Goal: Complete application form

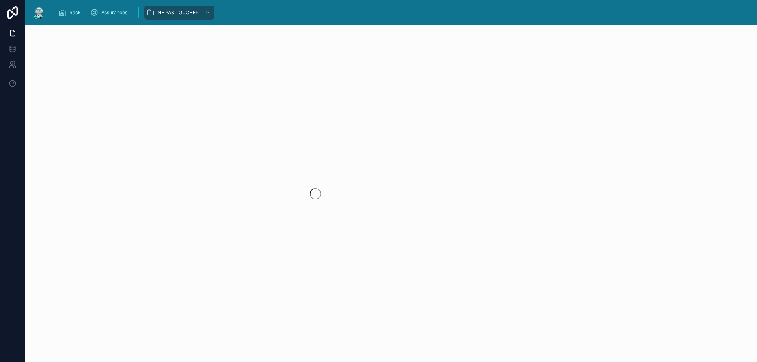
click at [189, 77] on div at bounding box center [315, 193] width 580 height 337
click at [40, 12] on img at bounding box center [39, 12] width 14 height 13
click at [267, 100] on div at bounding box center [390, 193] width 731 height 337
drag, startPoint x: 116, startPoint y: 85, endPoint x: 81, endPoint y: 3, distance: 89.2
click at [116, 84] on div at bounding box center [390, 193] width 731 height 337
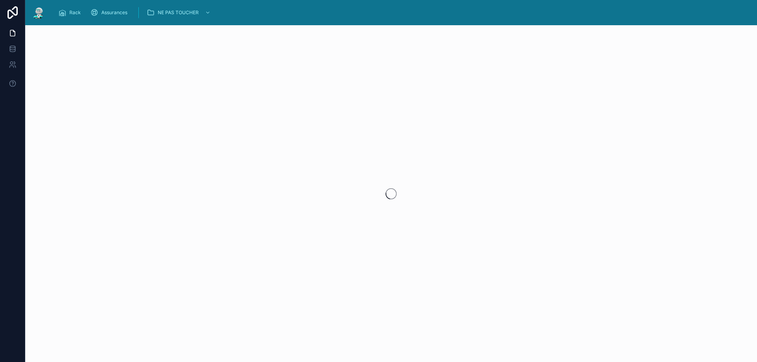
drag, startPoint x: 136, startPoint y: 101, endPoint x: 109, endPoint y: 81, distance: 33.4
click at [136, 102] on div at bounding box center [390, 193] width 731 height 337
click at [339, 175] on div at bounding box center [390, 193] width 731 height 337
click at [40, 10] on img at bounding box center [39, 12] width 14 height 13
click at [203, 150] on div at bounding box center [390, 193] width 731 height 337
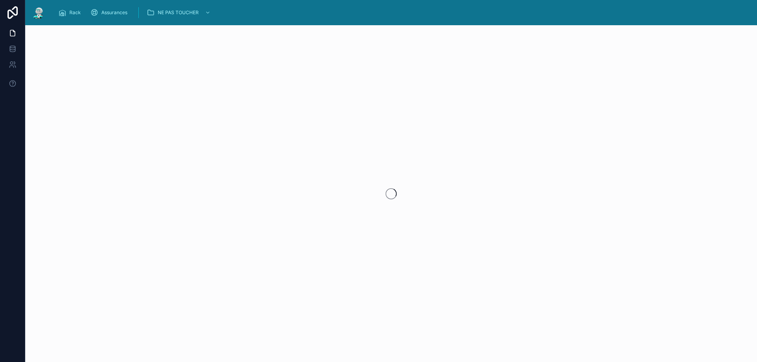
click at [331, 124] on div at bounding box center [390, 193] width 731 height 337
click at [379, 108] on div at bounding box center [390, 193] width 731 height 337
click at [401, 160] on div at bounding box center [390, 193] width 731 height 337
click at [310, 153] on div at bounding box center [390, 193] width 731 height 337
click at [220, 133] on div at bounding box center [390, 193] width 731 height 337
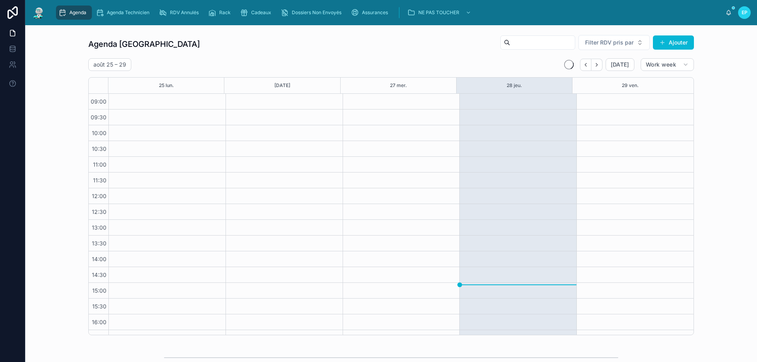
scroll to position [43, 0]
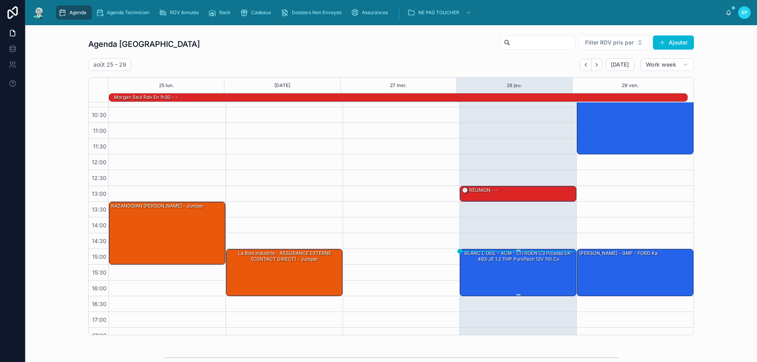
click at [500, 266] on div "BLANC L'OEIL - ACM - CITROËN C3 Picasso EK-493-JE 1.2 THP PureTech 12V 110 cv" at bounding box center [518, 272] width 114 height 46
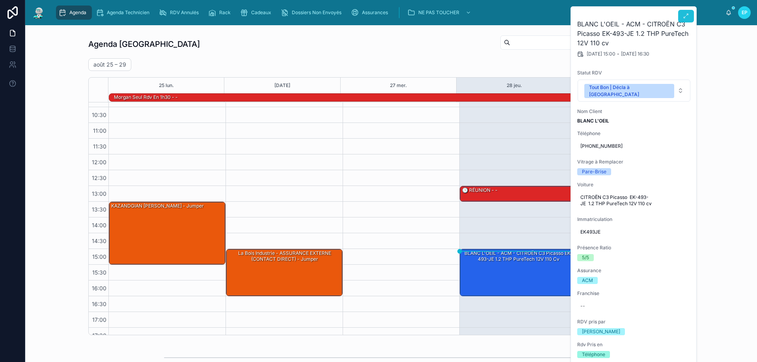
click at [687, 15] on icon at bounding box center [686, 16] width 6 height 6
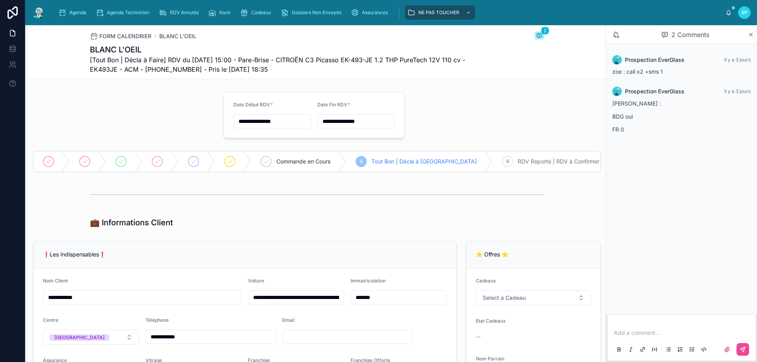
click at [234, 227] on div "💼 Informations Client" at bounding box center [317, 222] width 454 height 11
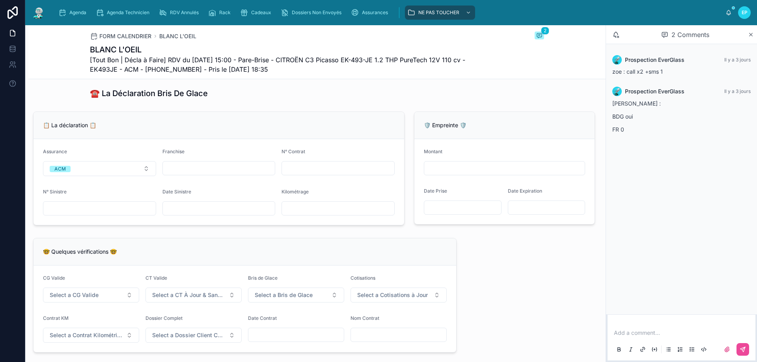
scroll to position [473, 0]
click at [120, 301] on button "Select a CG Valide" at bounding box center [91, 294] width 96 height 15
click at [100, 329] on div "✅ Oui" at bounding box center [90, 331] width 95 height 11
click at [226, 302] on button "Select a CT À Jour & Sans BDG" at bounding box center [193, 294] width 96 height 15
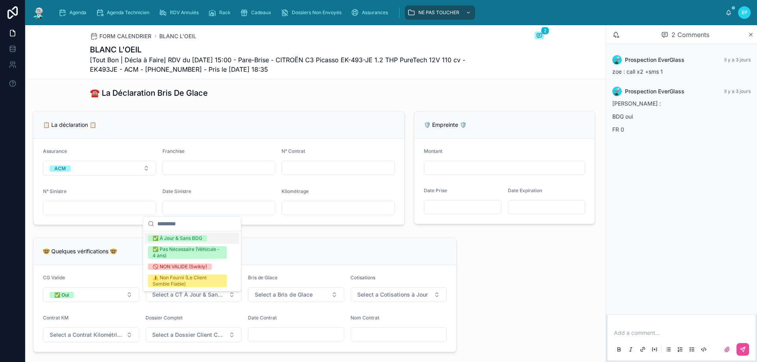
click at [187, 240] on div "✅ À Jour & Sans BDG" at bounding box center [178, 238] width 50 height 6
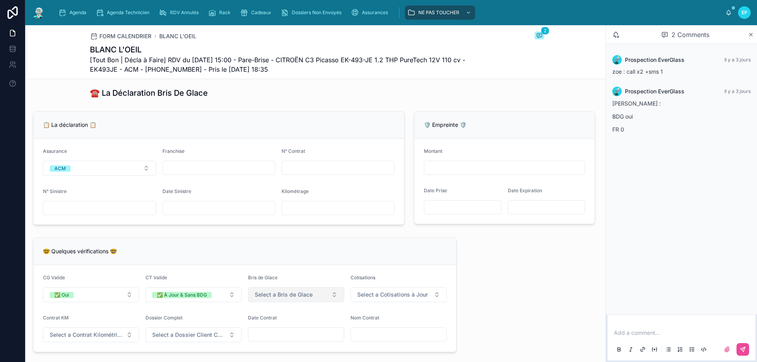
click at [275, 299] on span "Select a Bris de Glace" at bounding box center [284, 295] width 58 height 8
click at [284, 331] on div "✅ Validé" at bounding box center [293, 331] width 95 height 11
click at [368, 299] on span "Select a Cotisations à Jour" at bounding box center [392, 295] width 71 height 8
drag, startPoint x: 370, startPoint y: 331, endPoint x: 261, endPoint y: 316, distance: 110.2
click at [370, 331] on div "✅ À Jour" at bounding box center [366, 332] width 22 height 6
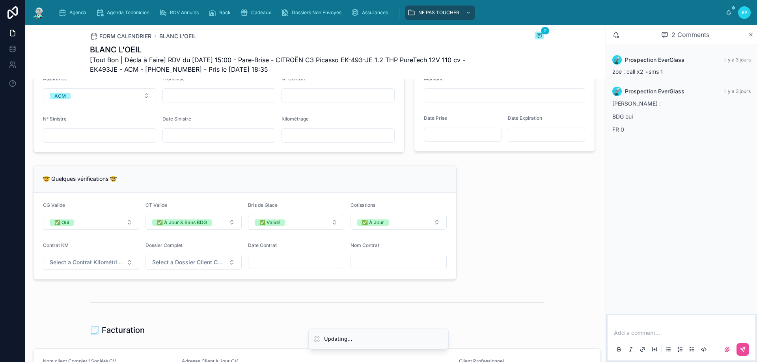
scroll to position [552, 0]
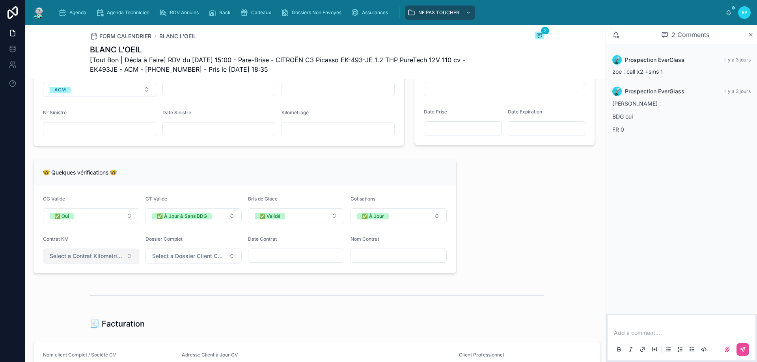
click at [120, 259] on span "Select a Contrat Kilométrique" at bounding box center [86, 256] width 73 height 8
click at [82, 297] on div "✅ Non" at bounding box center [90, 293] width 95 height 11
click at [221, 260] on span "Select a Dossier Client Complet" at bounding box center [188, 256] width 73 height 8
click at [164, 296] on div "✅ Oui" at bounding box center [160, 293] width 15 height 6
click at [290, 177] on div "🤓 Quelques vérifications 🤓" at bounding box center [245, 173] width 404 height 8
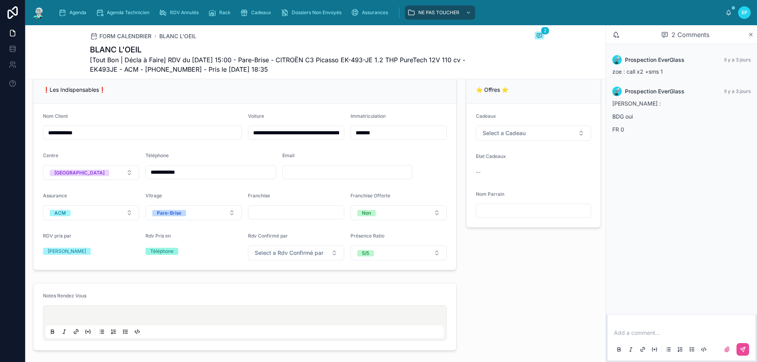
scroll to position [158, 0]
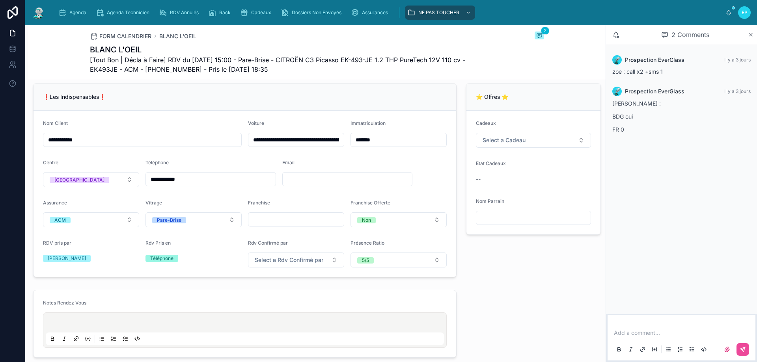
click at [283, 220] on div "Franchise" at bounding box center [296, 214] width 96 height 28
drag, startPoint x: 283, startPoint y: 220, endPoint x: 278, endPoint y: 224, distance: 6.7
click at [283, 220] on input "text" at bounding box center [295, 219] width 95 height 11
type input "*"
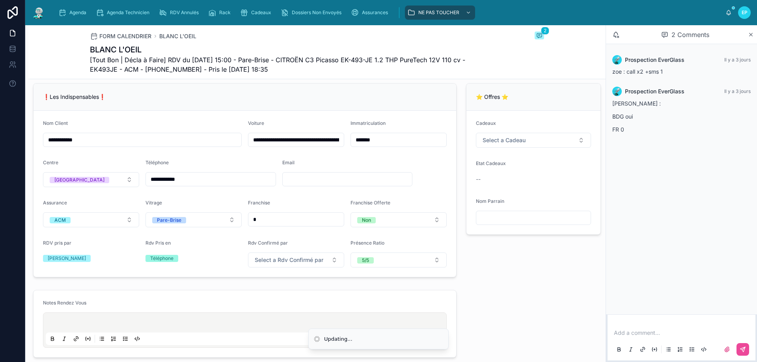
type input "*"
click at [338, 183] on input "text" at bounding box center [348, 179] width 130 height 11
type input "**********"
click at [366, 165] on form "**********" at bounding box center [244, 194] width 422 height 166
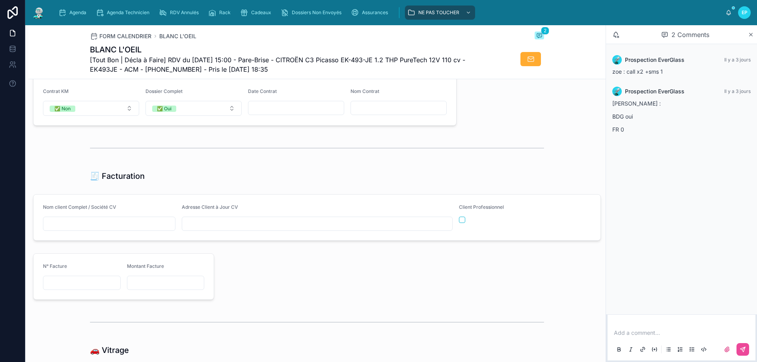
scroll to position [749, 0]
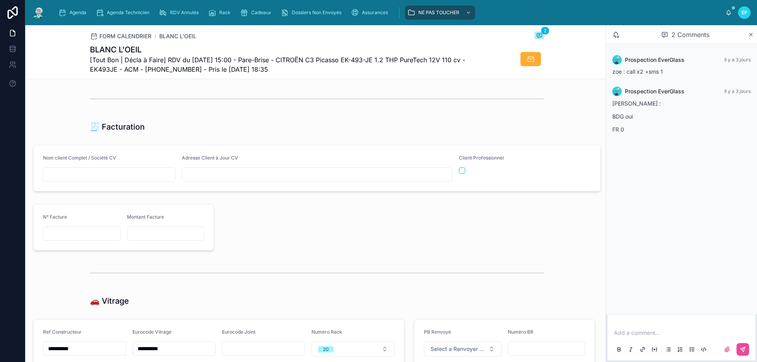
click at [116, 180] on input "text" at bounding box center [109, 174] width 132 height 11
paste input "**********"
type input "**********"
click at [376, 254] on div at bounding box center [409, 227] width 381 height 53
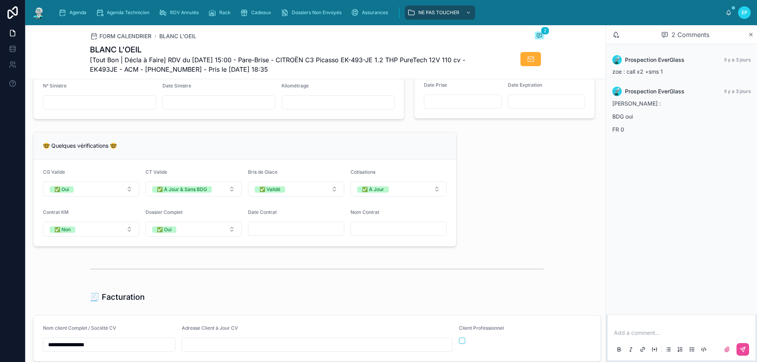
scroll to position [591, 0]
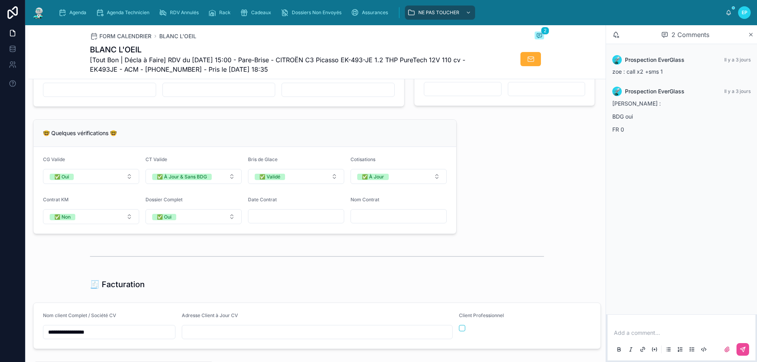
click at [357, 222] on input "text" at bounding box center [398, 216] width 95 height 11
paste input "**********"
type input "**********"
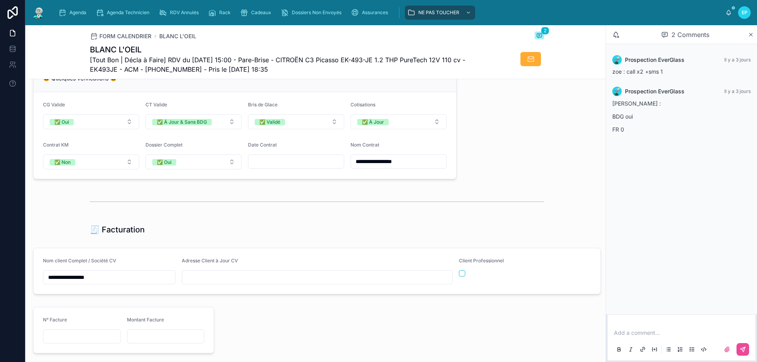
scroll to position [788, 0]
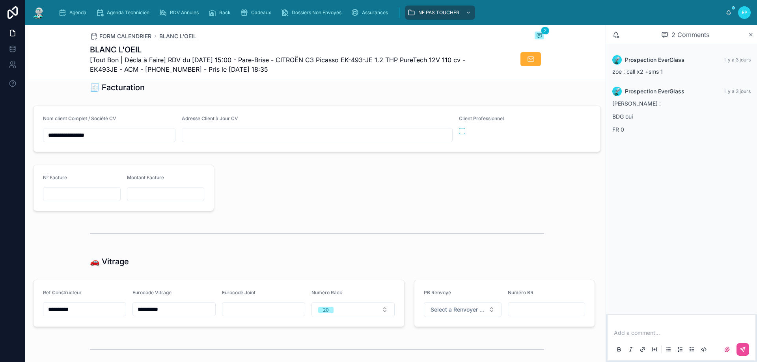
click at [251, 141] on input "text" at bounding box center [317, 135] width 270 height 11
paste input "**********"
type input "**********"
click at [421, 214] on div at bounding box center [409, 188] width 381 height 53
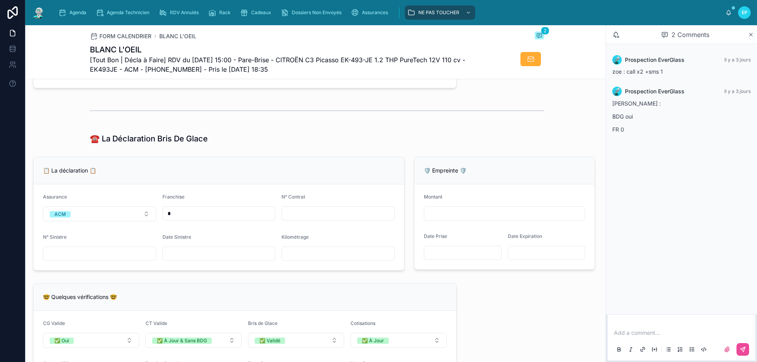
scroll to position [473, 0]
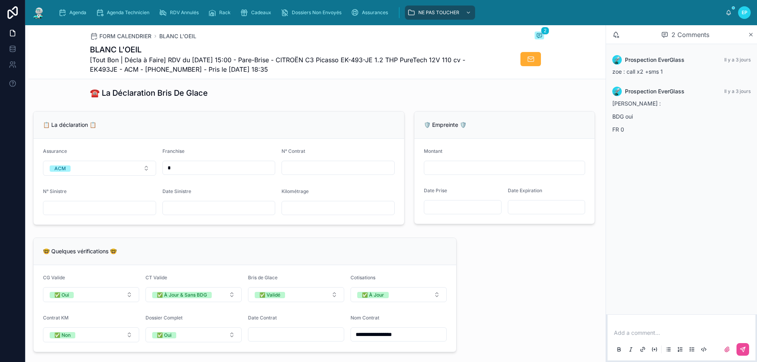
click at [322, 170] on input "text" at bounding box center [338, 167] width 112 height 11
paste input "**********"
click at [287, 172] on input "**********" at bounding box center [338, 167] width 112 height 11
type input "**********"
click at [189, 214] on input "text" at bounding box center [219, 208] width 112 height 11
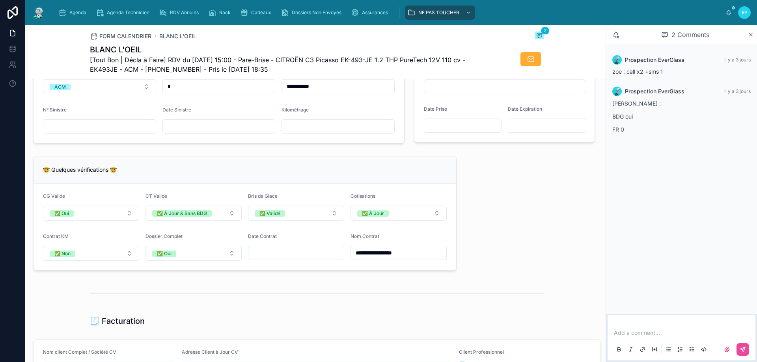
scroll to position [631, 0]
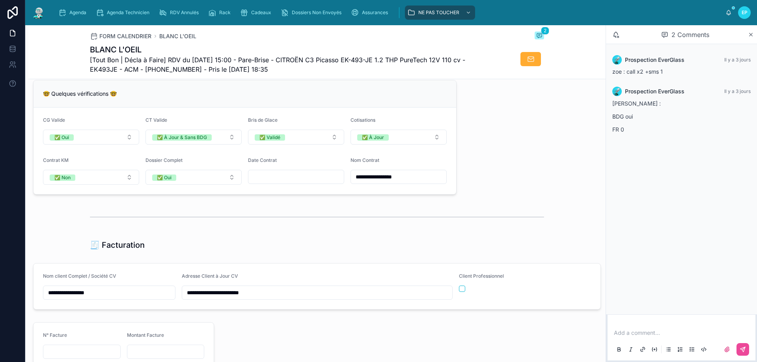
drag, startPoint x: 289, startPoint y: 184, endPoint x: 283, endPoint y: 35, distance: 148.7
click at [289, 182] on input "text" at bounding box center [295, 176] width 95 height 11
type input "**********"
click at [623, 134] on div "[PERSON_NAME] : BDG oui FR 0" at bounding box center [681, 118] width 138 height 39
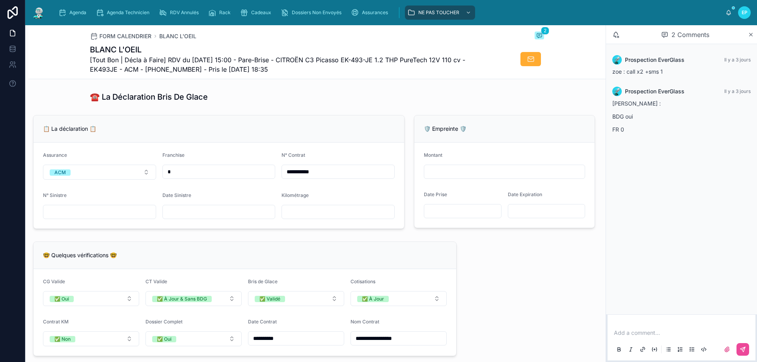
scroll to position [473, 0]
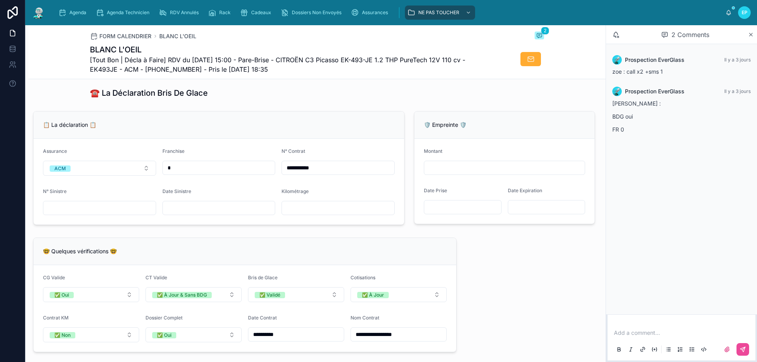
click at [248, 214] on input "text" at bounding box center [219, 208] width 112 height 11
click at [203, 213] on input "text" at bounding box center [219, 208] width 112 height 11
type input "**********"
click at [198, 173] on input "*" at bounding box center [219, 167] width 112 height 11
click at [319, 214] on input "text" at bounding box center [338, 208] width 112 height 11
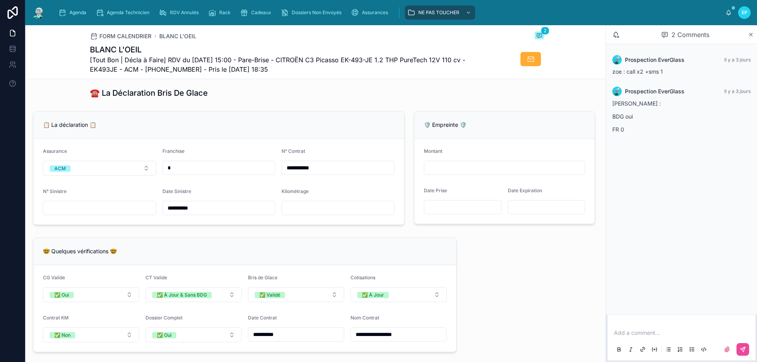
click at [501, 277] on div "**********" at bounding box center [316, 237] width 577 height 1242
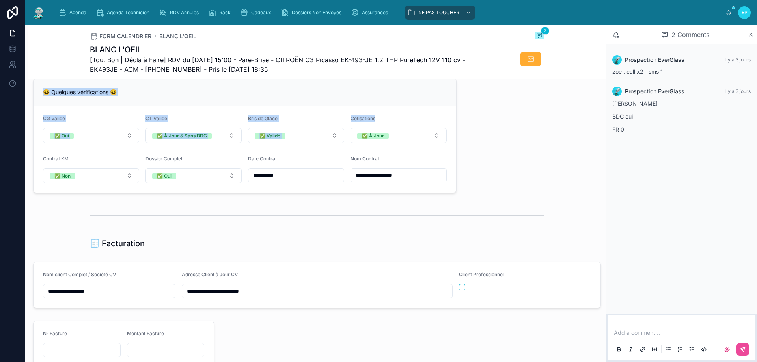
scroll to position [552, 0]
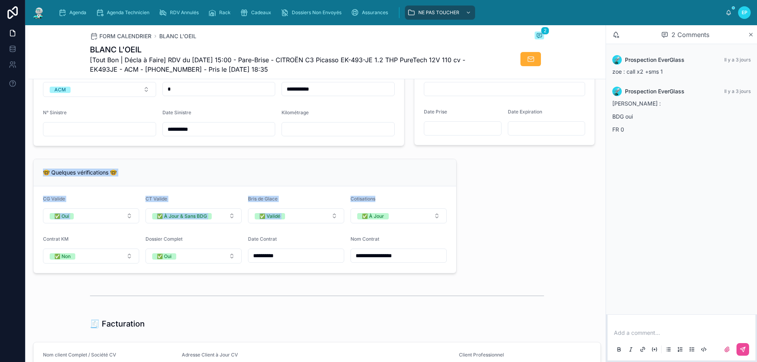
click at [306, 173] on div "🤓 Quelques vérifications 🤓" at bounding box center [244, 172] width 422 height 27
click at [231, 171] on div "🤓 Quelques vérifications 🤓" at bounding box center [244, 172] width 422 height 27
drag, startPoint x: 337, startPoint y: 130, endPoint x: 331, endPoint y: 131, distance: 6.7
click at [337, 130] on input "text" at bounding box center [338, 129] width 112 height 11
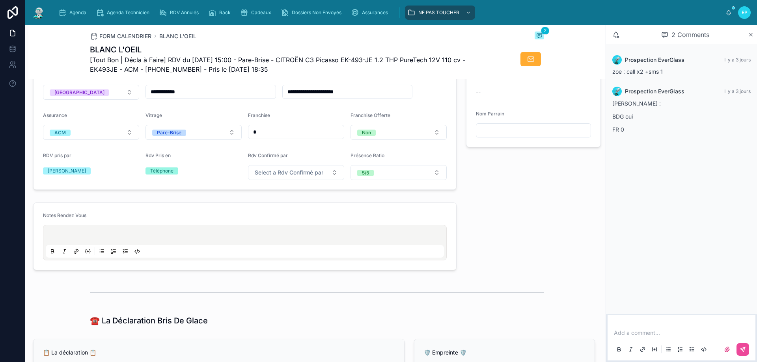
scroll to position [197, 0]
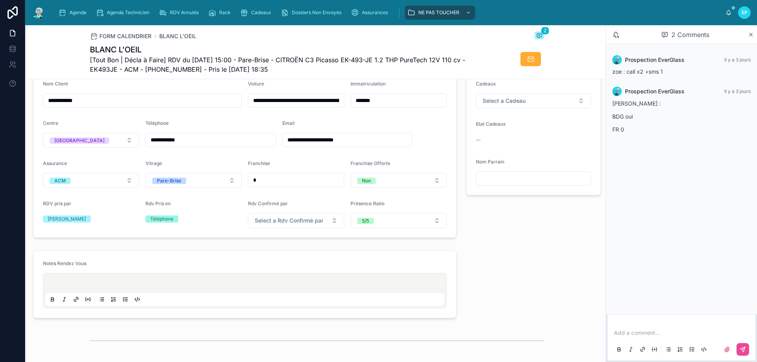
click at [434, 279] on div at bounding box center [245, 290] width 404 height 35
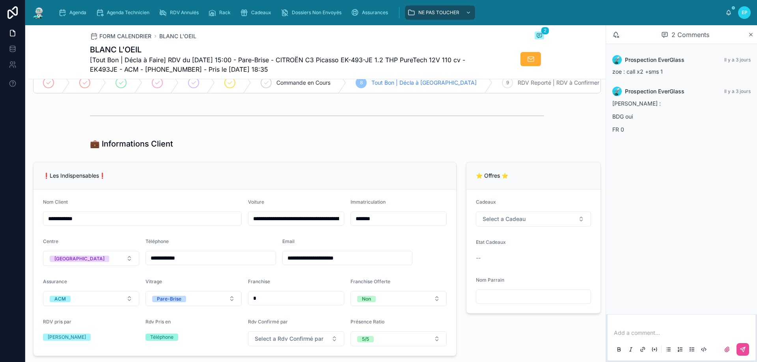
scroll to position [0, 0]
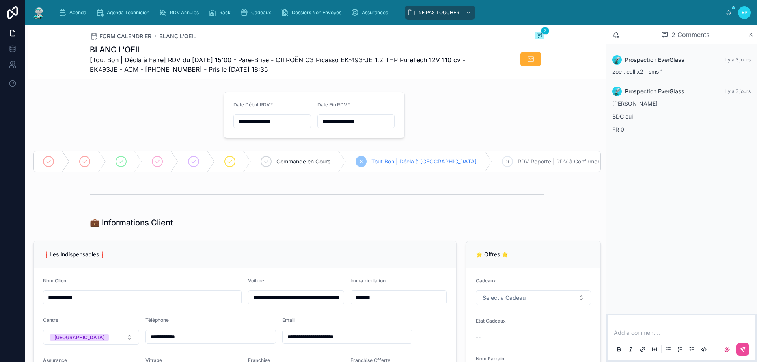
click at [332, 226] on div "💼 Informations Client" at bounding box center [317, 222] width 454 height 11
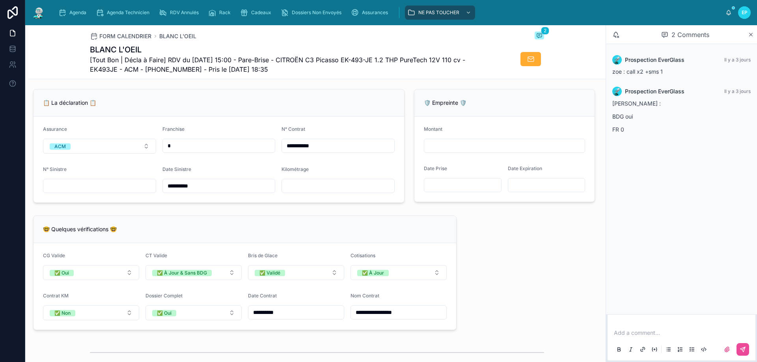
scroll to position [512, 0]
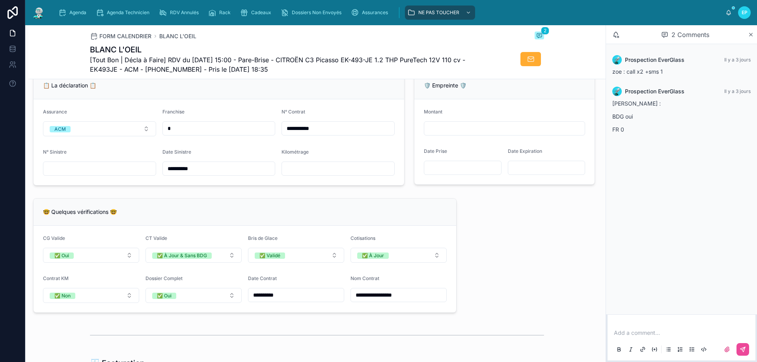
click at [97, 174] on input "text" at bounding box center [99, 168] width 112 height 11
type input "**********"
click at [162, 204] on div "**********" at bounding box center [244, 255] width 423 height 115
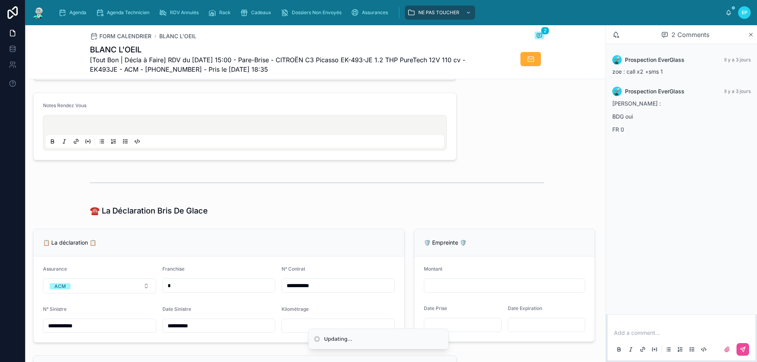
scroll to position [236, 0]
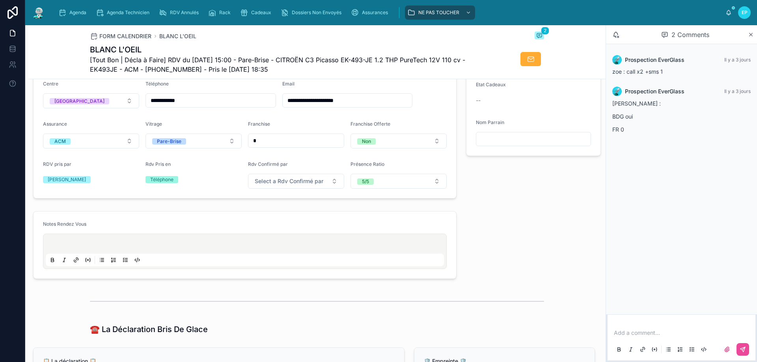
click at [74, 248] on p at bounding box center [246, 245] width 398 height 8
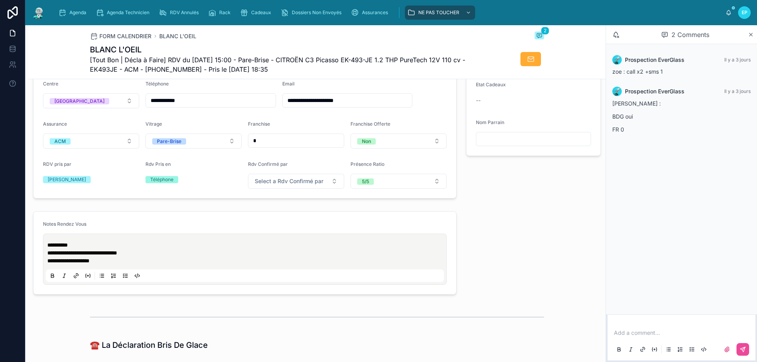
click at [163, 257] on p "**********" at bounding box center [246, 253] width 398 height 8
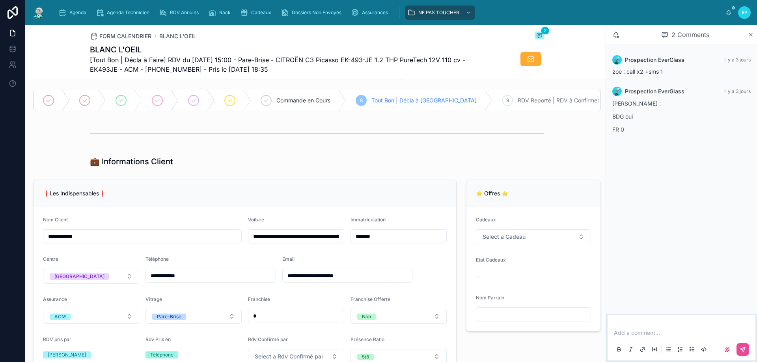
scroll to position [0, 0]
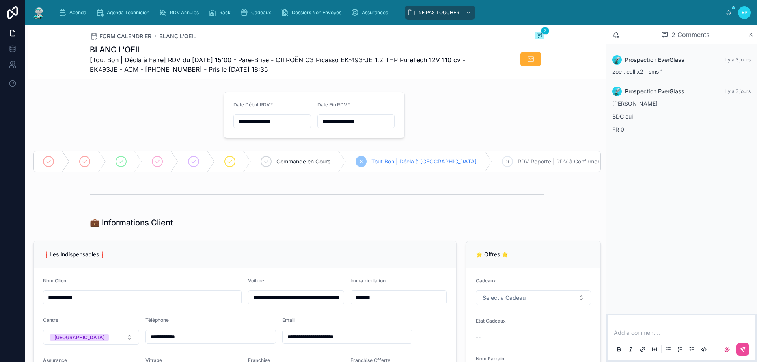
click at [262, 201] on div at bounding box center [317, 195] width 454 height 20
click at [305, 228] on div "💼 Informations Client" at bounding box center [317, 222] width 454 height 11
click at [361, 228] on div "💼 Informations Client" at bounding box center [317, 222] width 454 height 11
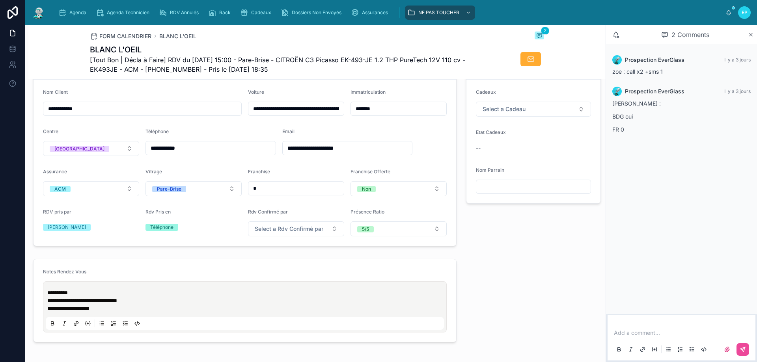
scroll to position [197, 0]
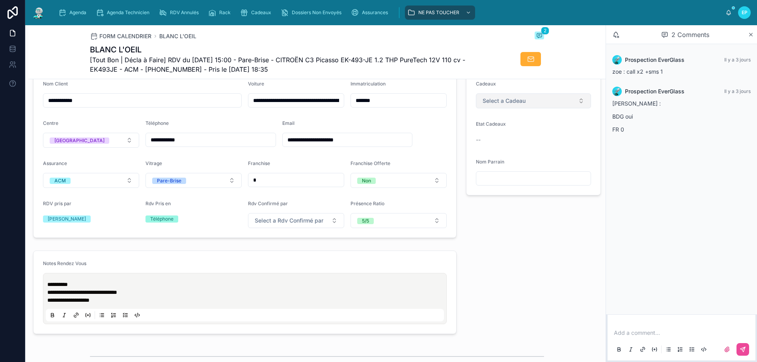
click at [534, 102] on button "Select a Cadeau" at bounding box center [533, 100] width 115 height 15
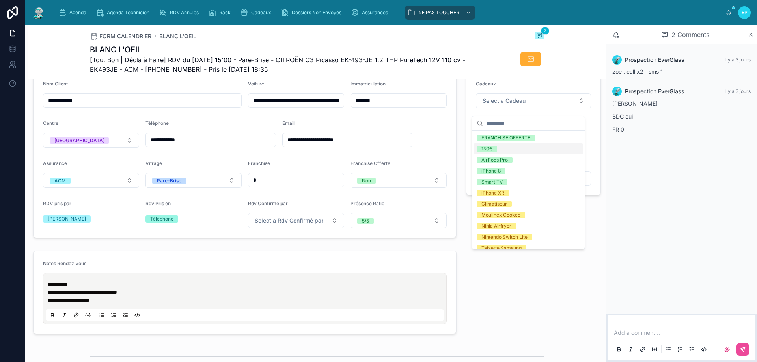
click at [501, 148] on div "150€" at bounding box center [528, 148] width 110 height 11
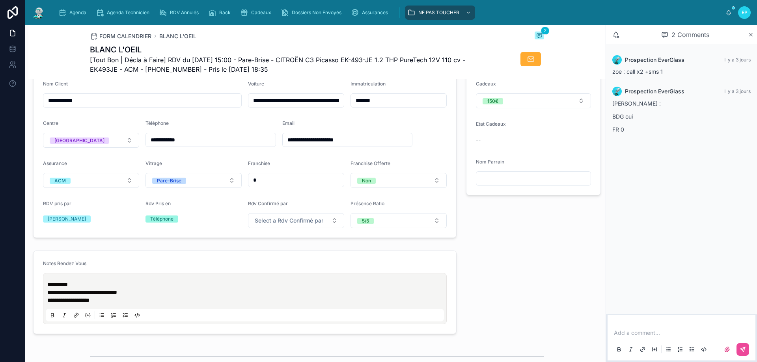
click at [424, 131] on form "**********" at bounding box center [244, 154] width 422 height 166
click at [518, 239] on div "⭐ Offres ⭐ Cadeaux 150€ Etat Cadeaux -- Nom Parrain" at bounding box center [533, 141] width 144 height 201
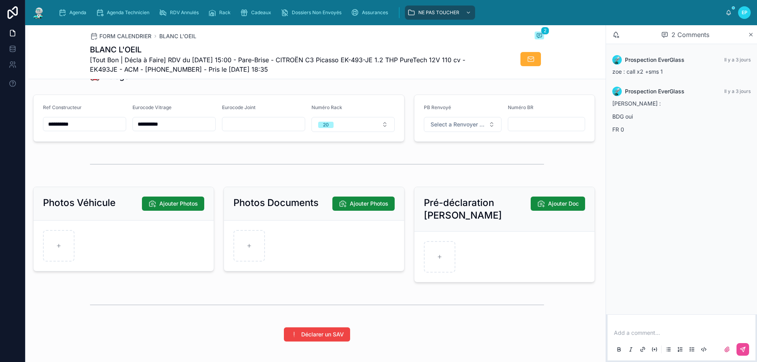
scroll to position [1001, 0]
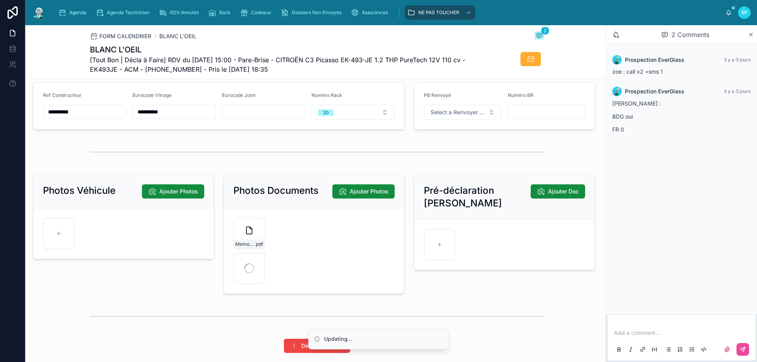
click at [336, 155] on div at bounding box center [317, 152] width 454 height 20
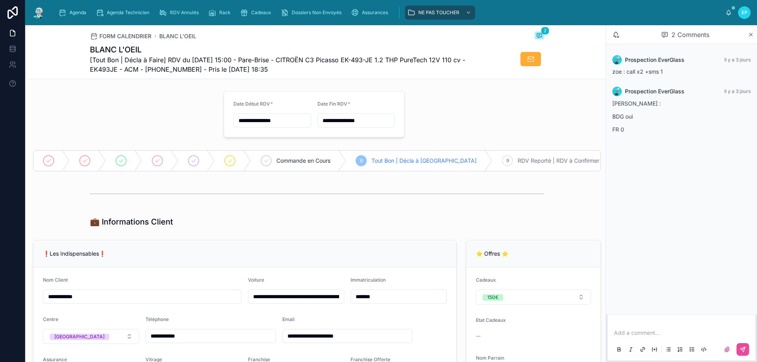
scroll to position [0, 0]
click at [114, 123] on div at bounding box center [123, 115] width 190 height 53
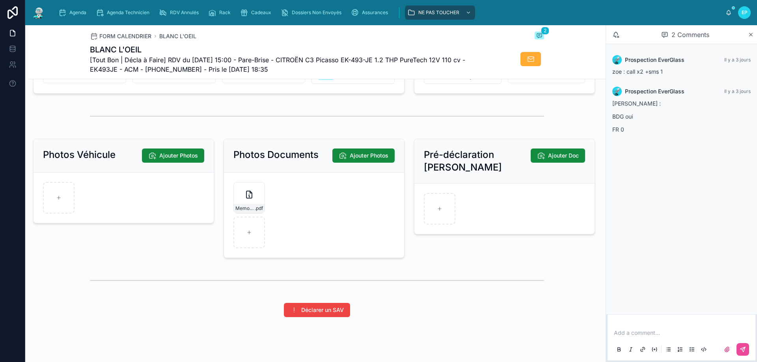
scroll to position [1025, 0]
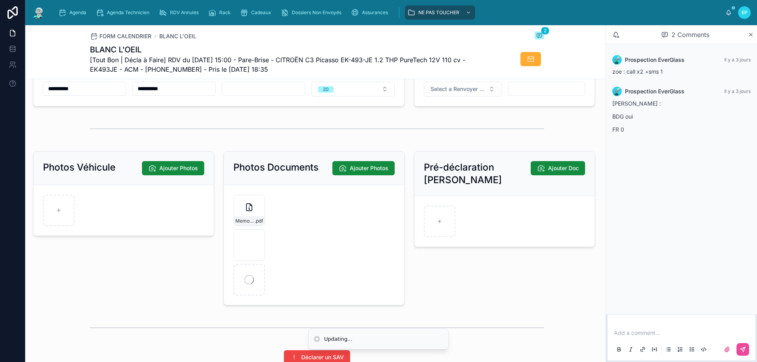
click at [328, 253] on form "Memo-Vehicule-Assure-(2) .pdf Screenshot_20250227_173502_Adobe Acrobat .jpg" at bounding box center [314, 245] width 180 height 120
click at [476, 126] on div at bounding box center [317, 129] width 454 height 20
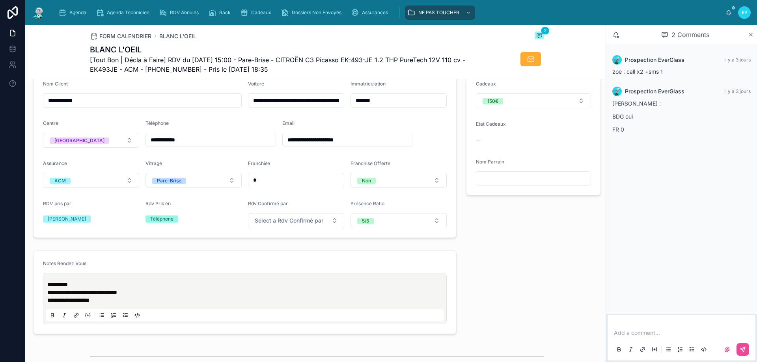
scroll to position [0, 0]
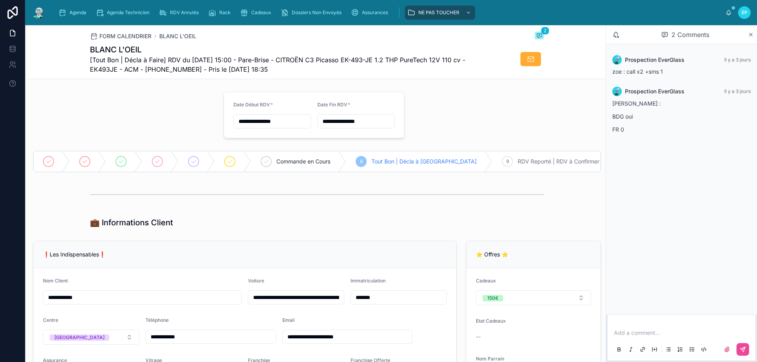
click at [378, 165] on span "Tout Bon | Décla à [GEOGRAPHIC_DATA]" at bounding box center [423, 162] width 105 height 8
